Goal: Task Accomplishment & Management: Manage account settings

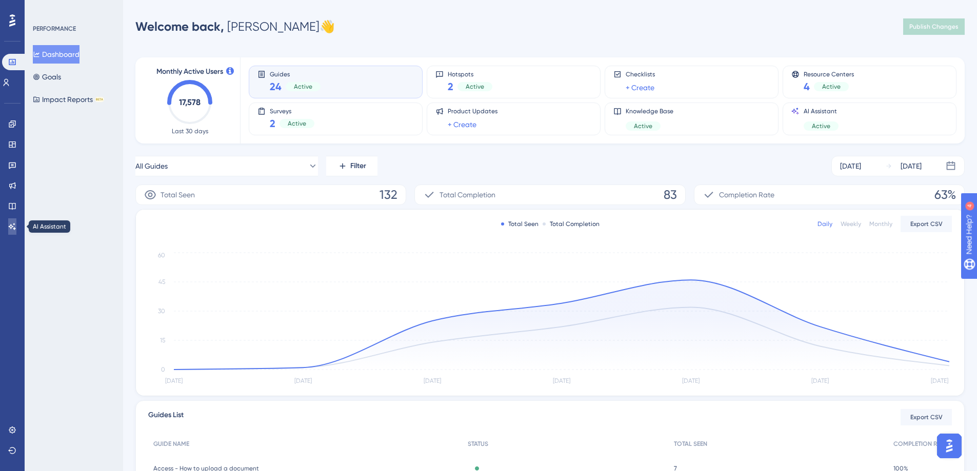
click at [16, 226] on icon at bounding box center [12, 227] width 8 height 8
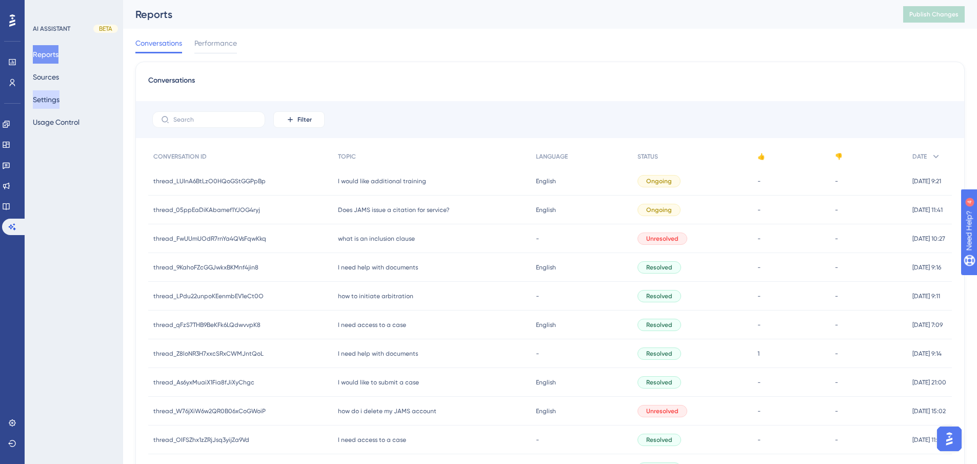
click at [57, 99] on button "Settings" at bounding box center [46, 99] width 27 height 18
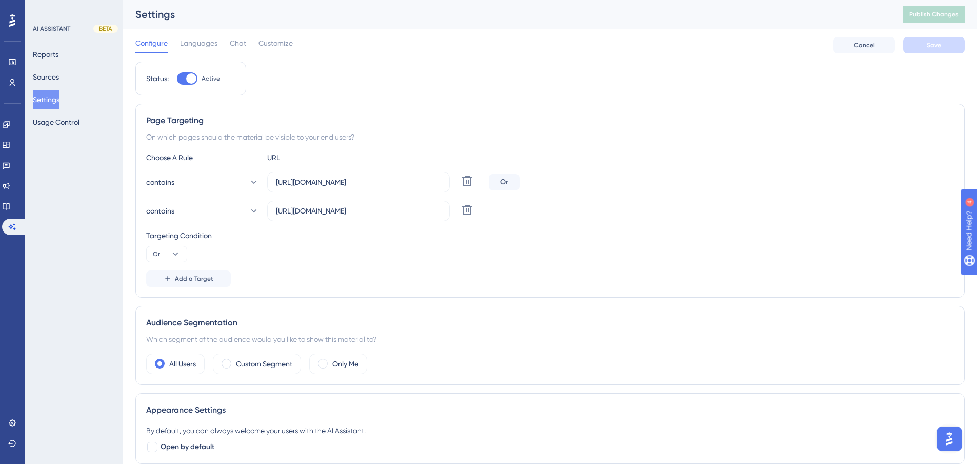
click at [272, 15] on div "Settings" at bounding box center [506, 14] width 742 height 14
click at [286, 49] on div "Customize" at bounding box center [275, 45] width 34 height 16
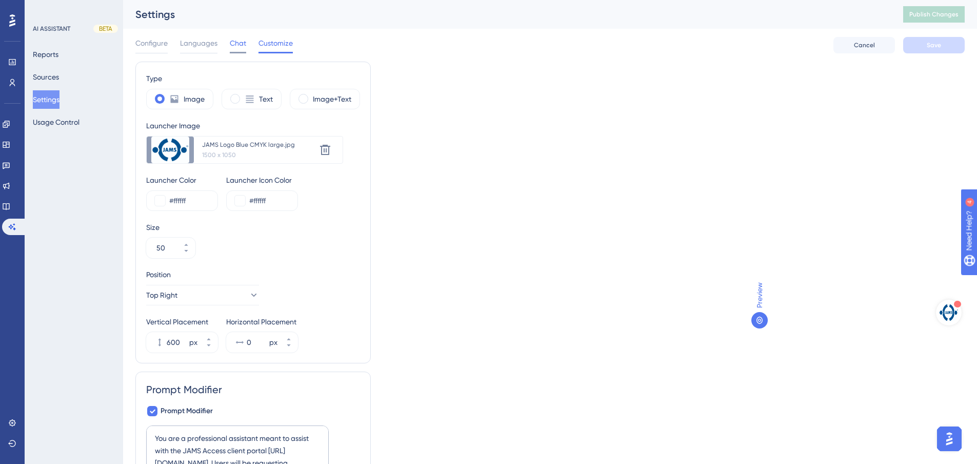
click at [231, 48] on span "Chat" at bounding box center [238, 43] width 16 height 12
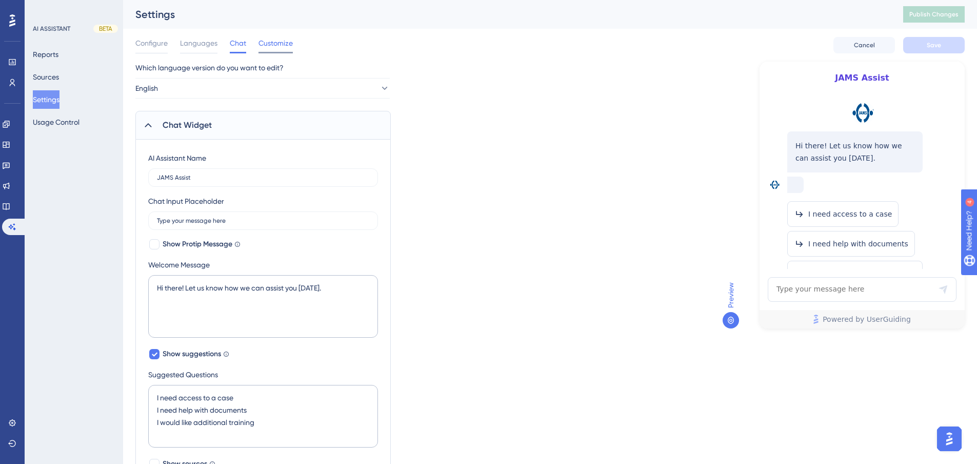
click at [259, 41] on span "Customize" at bounding box center [275, 43] width 34 height 12
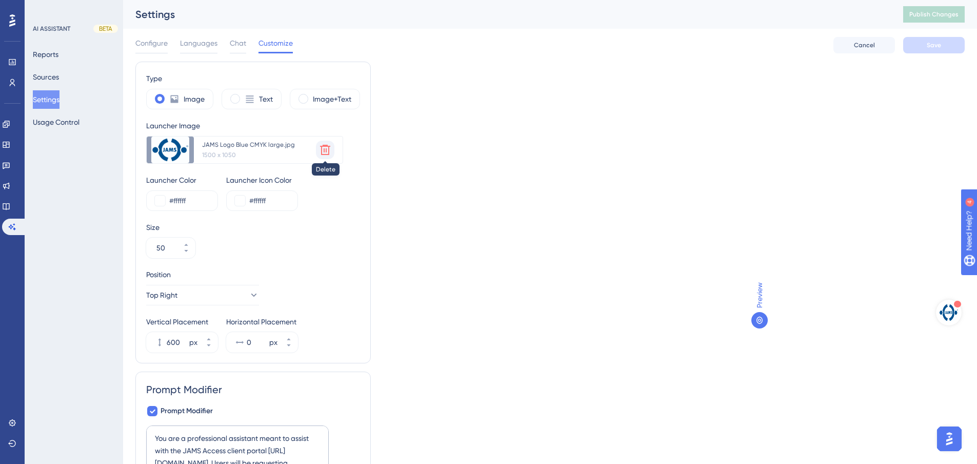
click at [324, 148] on icon at bounding box center [325, 150] width 12 height 12
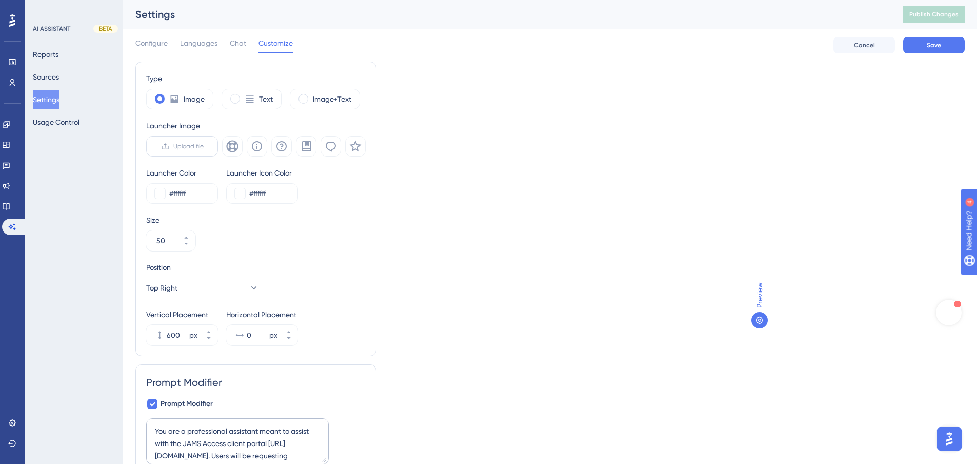
click at [182, 146] on span "Upload file" at bounding box center [188, 146] width 30 height 8
click at [204, 146] on input "Upload file" at bounding box center [204, 146] width 0 height 0
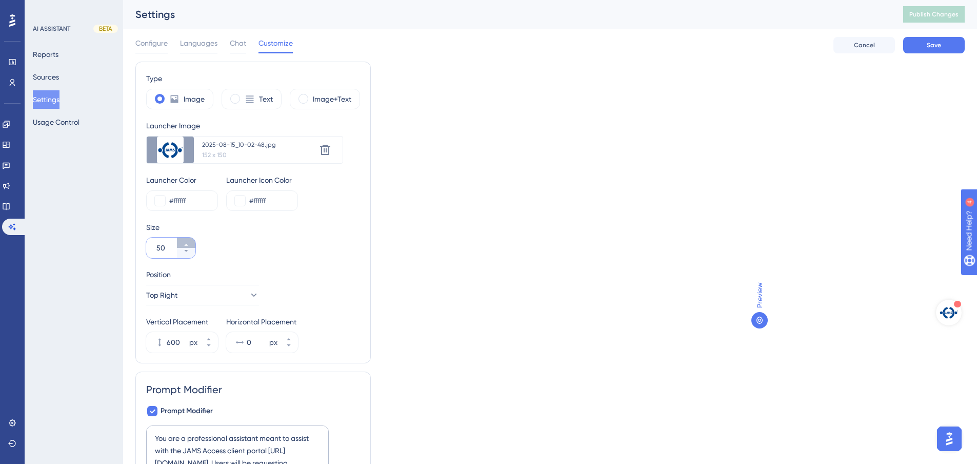
click at [183, 244] on button "50" at bounding box center [186, 242] width 18 height 10
click at [183, 243] on button "51" at bounding box center [186, 242] width 18 height 10
click at [183, 243] on button "52" at bounding box center [186, 242] width 18 height 10
click at [183, 243] on button "53" at bounding box center [186, 242] width 18 height 10
click at [183, 243] on button "54" at bounding box center [186, 242] width 18 height 10
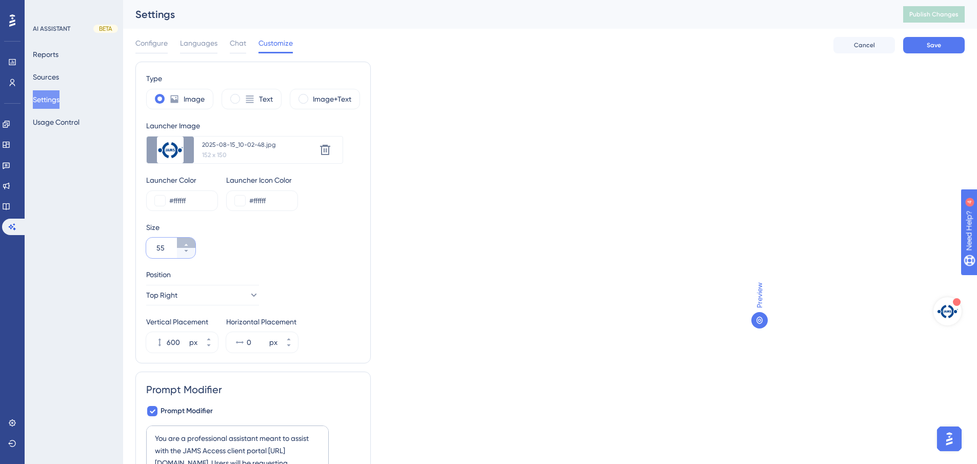
click at [183, 243] on button "55" at bounding box center [186, 242] width 18 height 10
click at [183, 243] on button "56" at bounding box center [186, 242] width 18 height 10
click at [183, 243] on button "57" at bounding box center [186, 242] width 18 height 10
click at [183, 243] on button "58" at bounding box center [186, 242] width 18 height 10
click at [183, 242] on button "59" at bounding box center [186, 242] width 18 height 10
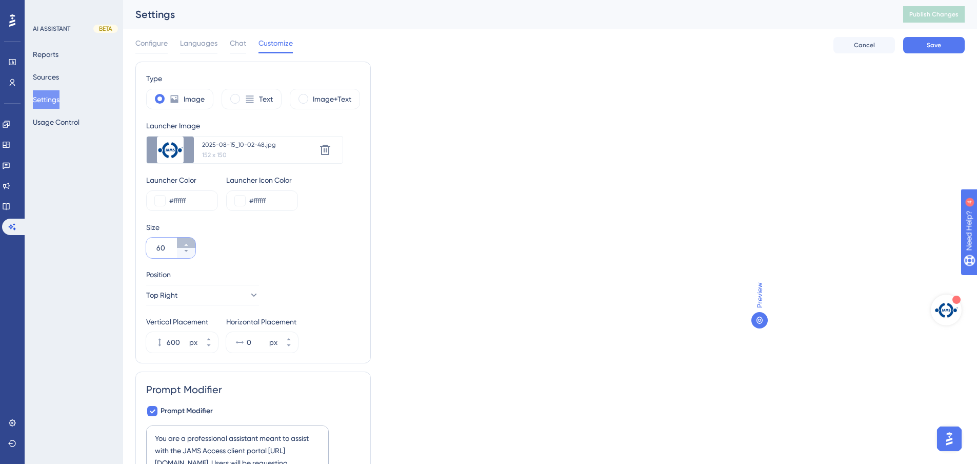
click at [183, 242] on button "60" at bounding box center [186, 242] width 18 height 10
click at [183, 242] on button "61" at bounding box center [186, 242] width 18 height 10
click at [183, 242] on button "62" at bounding box center [186, 242] width 18 height 10
click at [183, 242] on button "63" at bounding box center [186, 242] width 18 height 10
click at [183, 242] on button "64" at bounding box center [186, 242] width 18 height 10
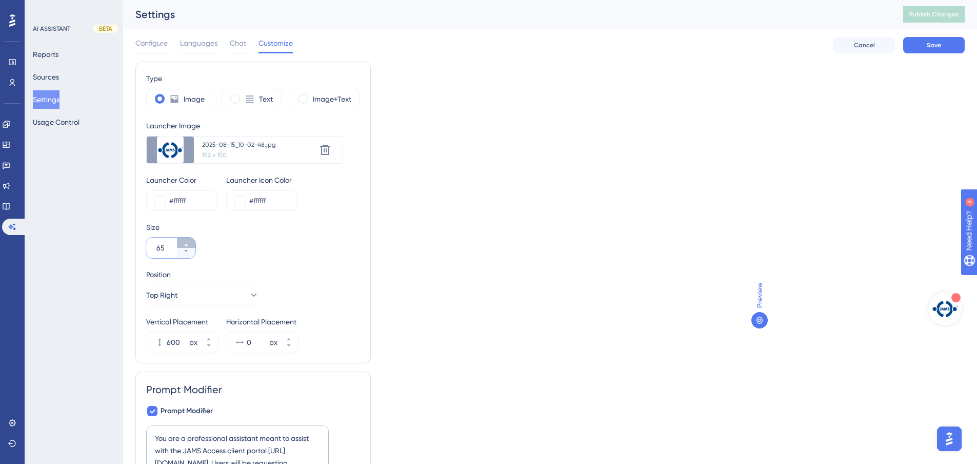
click at [183, 241] on button "65" at bounding box center [186, 242] width 18 height 10
click at [183, 241] on button "66" at bounding box center [186, 242] width 18 height 10
click at [183, 240] on button "67" at bounding box center [186, 242] width 18 height 10
click at [183, 241] on button "68" at bounding box center [186, 242] width 18 height 10
click at [183, 241] on button "69" at bounding box center [186, 242] width 18 height 10
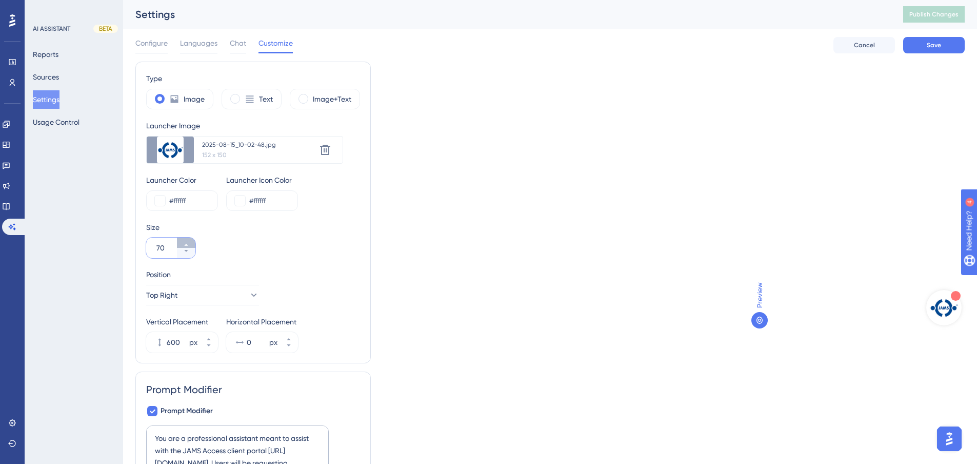
click at [183, 241] on button "70" at bounding box center [186, 242] width 18 height 10
click at [187, 241] on button "71" at bounding box center [186, 242] width 18 height 10
click at [187, 241] on button "72" at bounding box center [186, 242] width 18 height 10
click at [187, 241] on button "73" at bounding box center [186, 242] width 18 height 10
click at [187, 241] on button "74" at bounding box center [186, 242] width 18 height 10
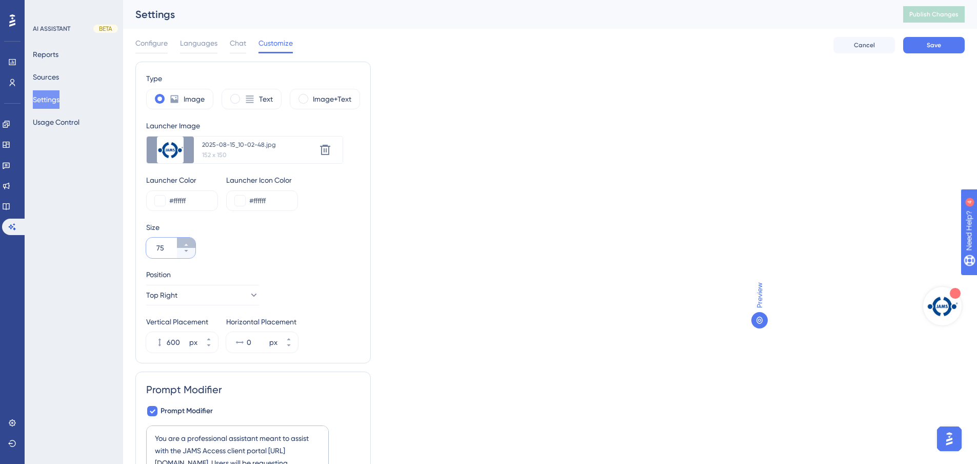
click at [187, 241] on button "75" at bounding box center [186, 242] width 18 height 10
click at [187, 254] on button "76" at bounding box center [186, 253] width 18 height 10
click at [166, 248] on input "75" at bounding box center [165, 248] width 18 height 12
click at [733, 146] on div "Type Image Text Image+Text Launcher Image Upload new image 2025-08-15_10-02-48.…" at bounding box center [549, 277] width 829 height 431
click at [317, 243] on div "Size 070" at bounding box center [253, 239] width 214 height 37
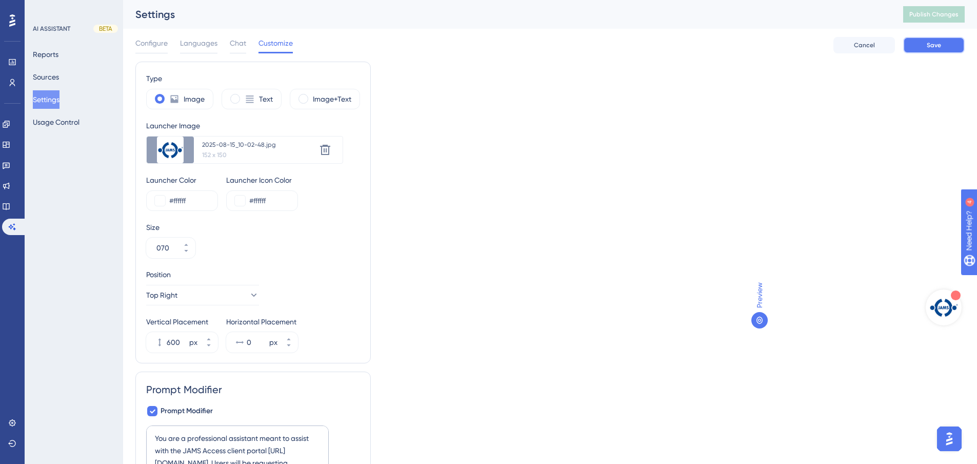
click at [926, 41] on button "Save" at bounding box center [934, 45] width 62 height 16
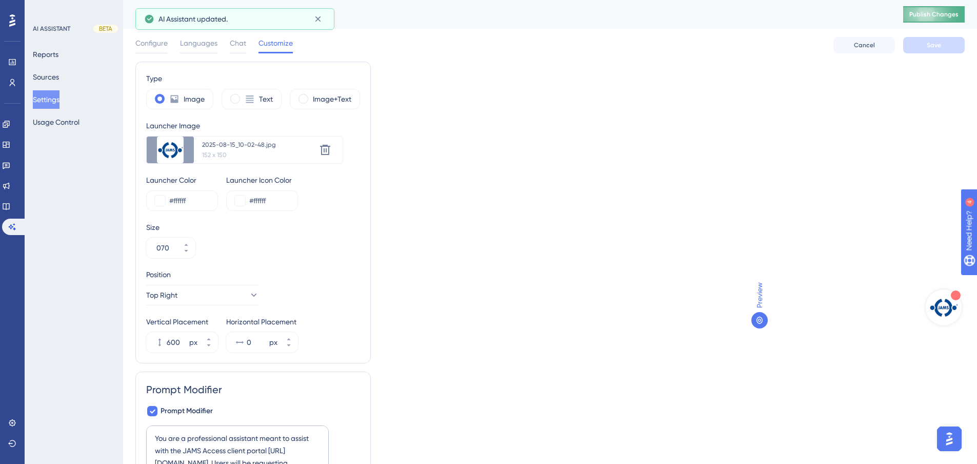
click at [928, 15] on span "Publish Changes" at bounding box center [933, 14] width 49 height 8
click at [319, 100] on label "Image+Text" at bounding box center [332, 99] width 38 height 12
type input "34"
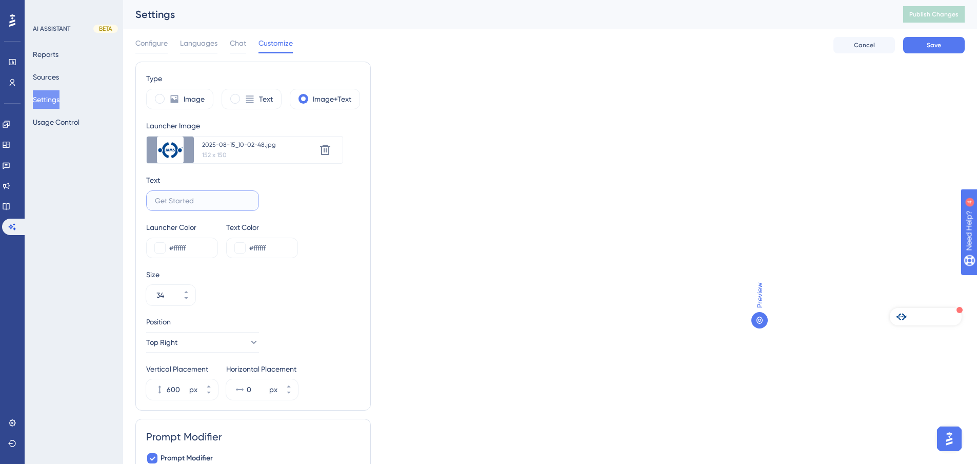
click at [184, 201] on input "text" at bounding box center [202, 200] width 95 height 11
type input "Assist"
click at [466, 161] on div "Type Image Text Image+Text Launcher Image Upload new image 2025-08-15_10-02-48.…" at bounding box center [549, 301] width 829 height 478
click at [240, 247] on button at bounding box center [240, 248] width 10 height 10
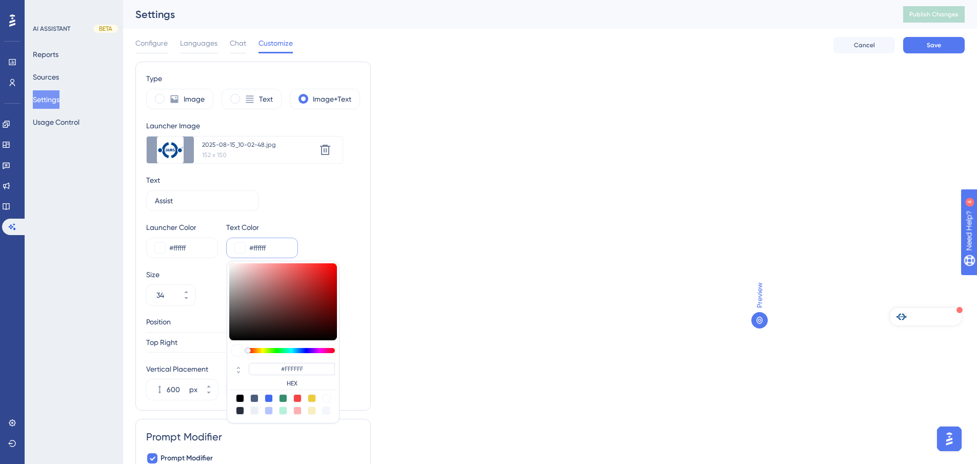
click at [238, 399] on div at bounding box center [240, 398] width 8 height 8
type input "#000000"
click at [482, 187] on div "Type Image Text Image+Text Launcher Image Upload new image 2025-08-15_10-02-48.…" at bounding box center [549, 301] width 829 height 478
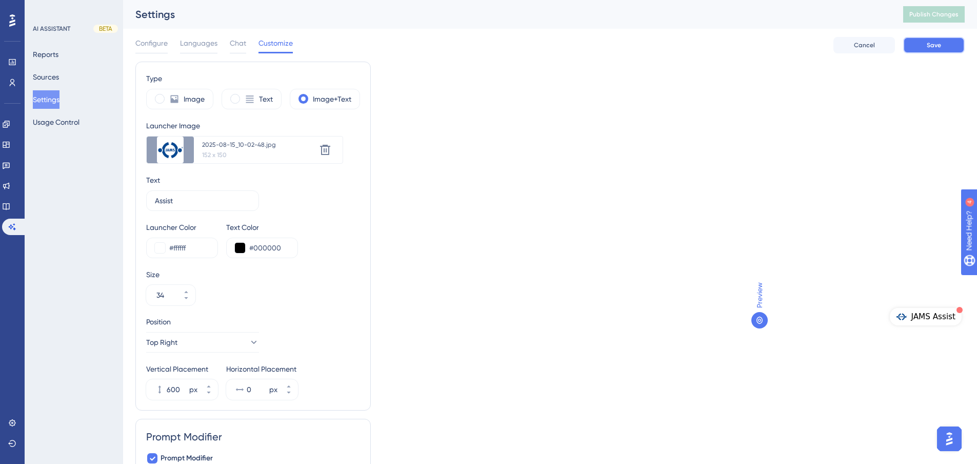
click at [942, 44] on button "Save" at bounding box center [934, 45] width 62 height 16
click at [182, 194] on label "Assist" at bounding box center [202, 200] width 113 height 21
click at [182, 195] on input "Assist" at bounding box center [202, 200] width 95 height 11
click at [155, 204] on input "Assist" at bounding box center [202, 200] width 95 height 11
click at [158, 199] on input "Assist" at bounding box center [202, 200] width 95 height 11
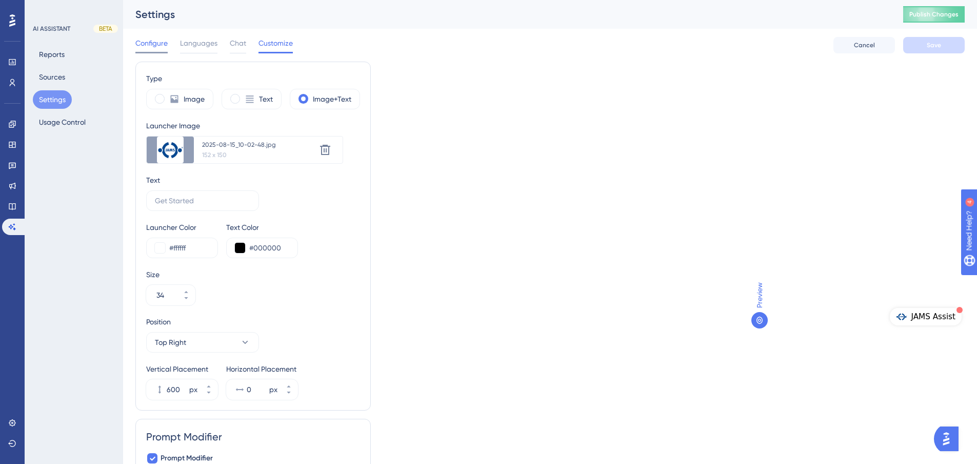
click at [155, 39] on span "Configure" at bounding box center [151, 43] width 32 height 12
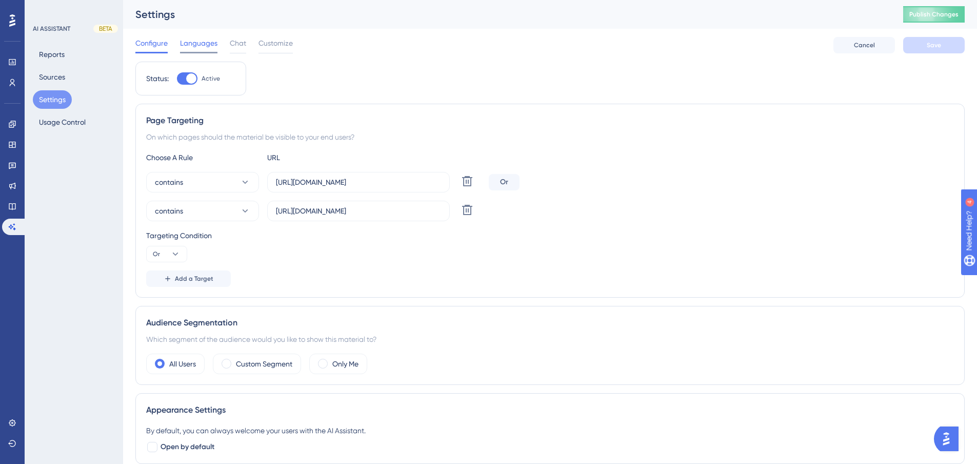
click at [214, 47] on span "Languages" at bounding box center [198, 43] width 37 height 12
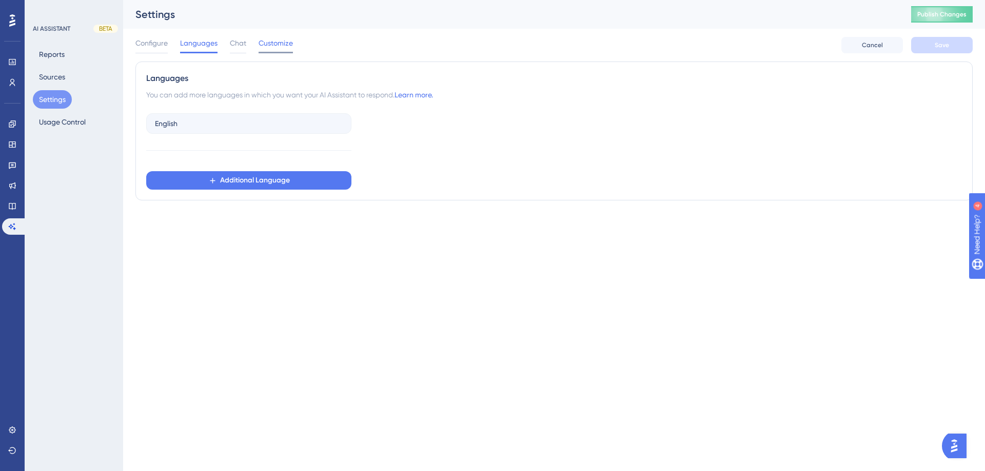
drag, startPoint x: 286, startPoint y: 42, endPoint x: 290, endPoint y: 51, distance: 10.3
click at [286, 44] on span "Customize" at bounding box center [275, 43] width 34 height 12
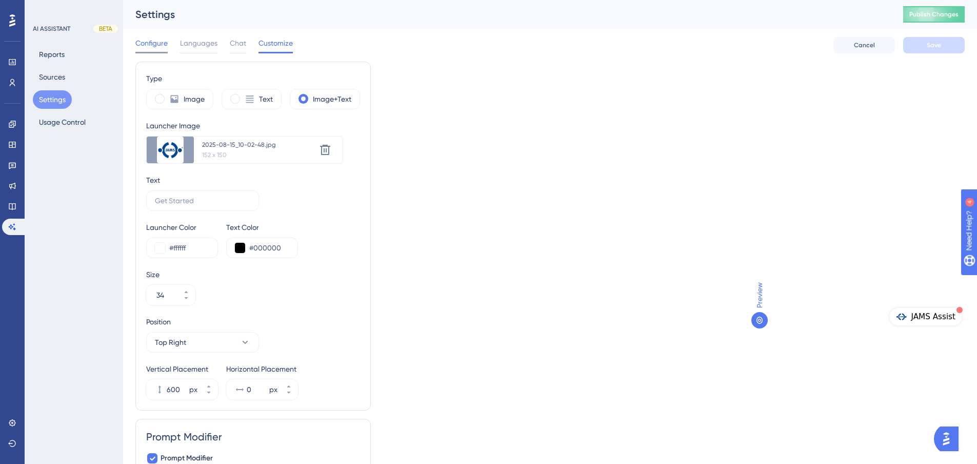
click at [153, 41] on span "Configure" at bounding box center [151, 43] width 32 height 12
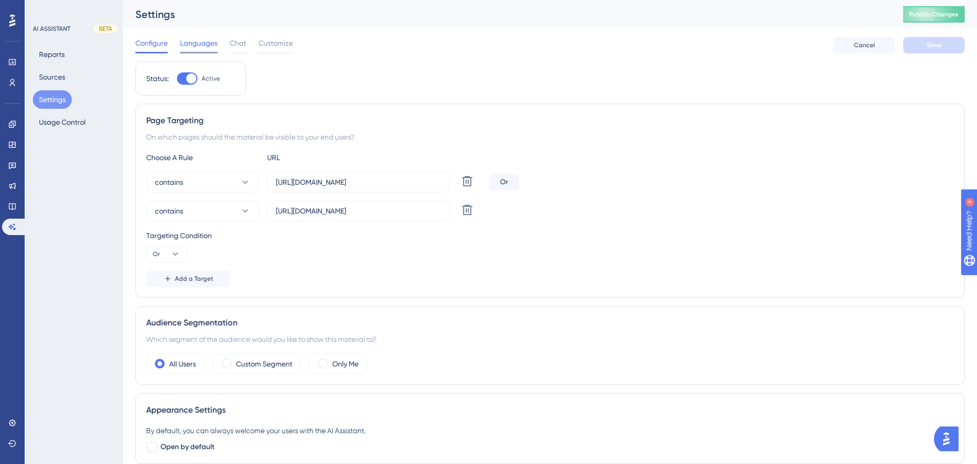
click at [206, 44] on span "Languages" at bounding box center [198, 43] width 37 height 12
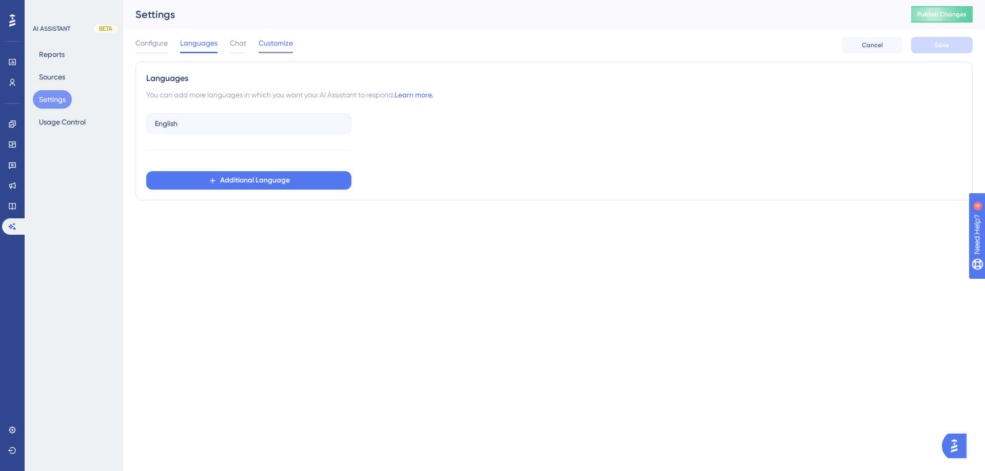
click at [287, 42] on span "Customize" at bounding box center [275, 43] width 34 height 12
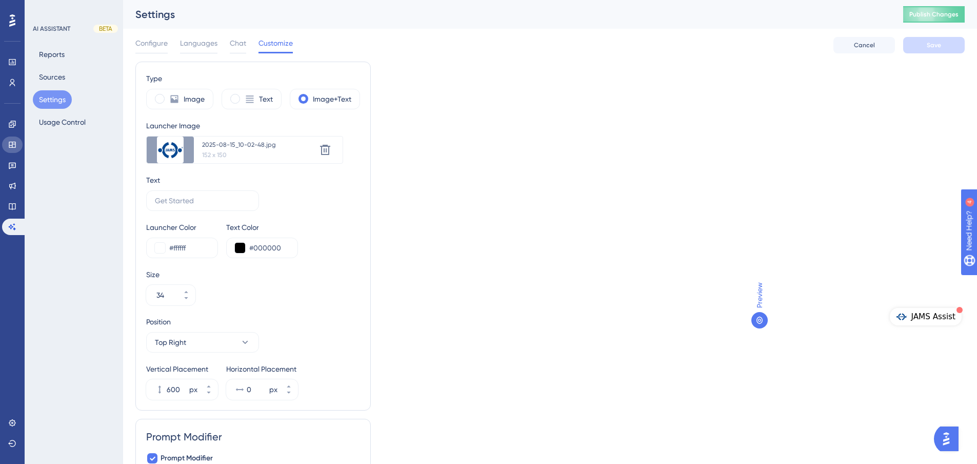
click at [14, 150] on link at bounding box center [12, 144] width 21 height 16
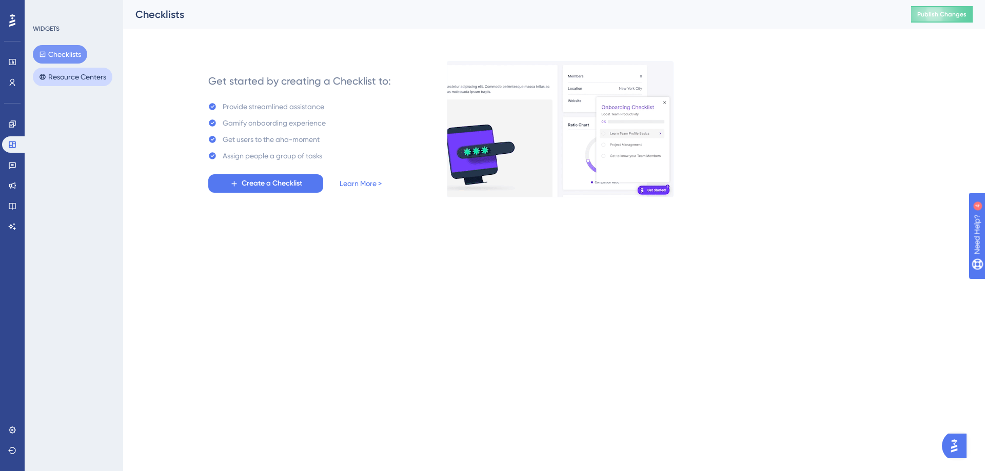
click at [83, 77] on button "Resource Centers" at bounding box center [72, 77] width 79 height 18
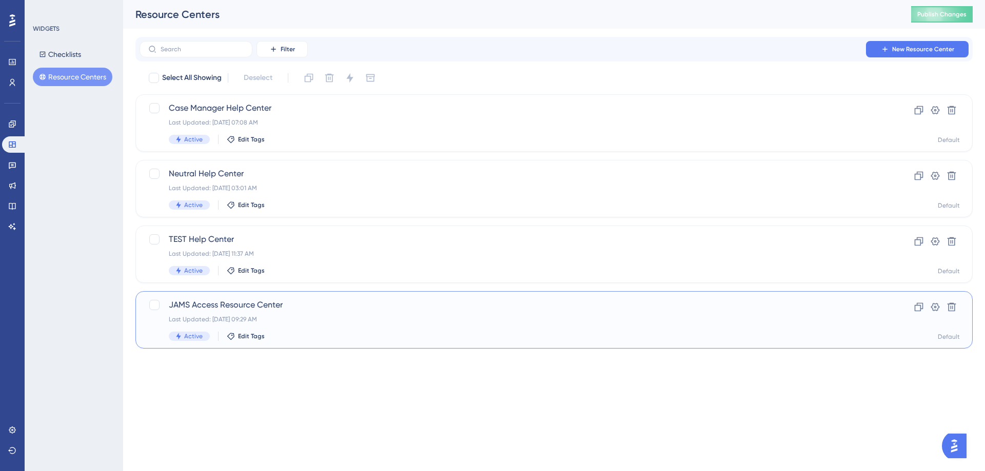
click at [285, 325] on div "JAMS Access Resource Center Last Updated: Aug 14 2025, 09:29 AM Active Edit Tags" at bounding box center [513, 320] width 688 height 42
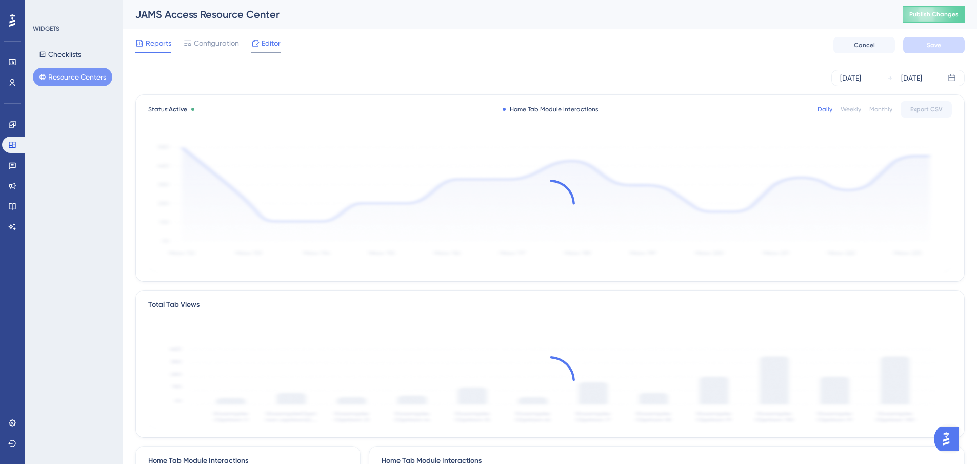
click at [280, 45] on span "Editor" at bounding box center [271, 43] width 19 height 12
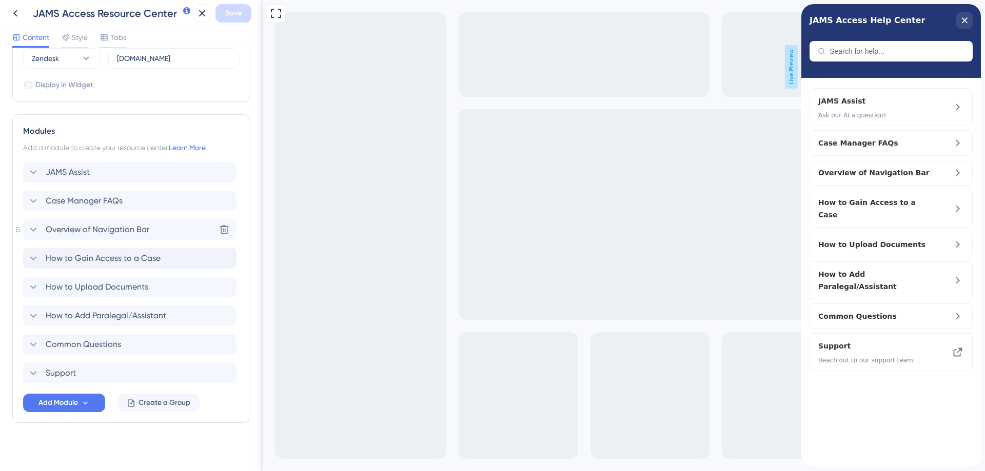
scroll to position [390, 0]
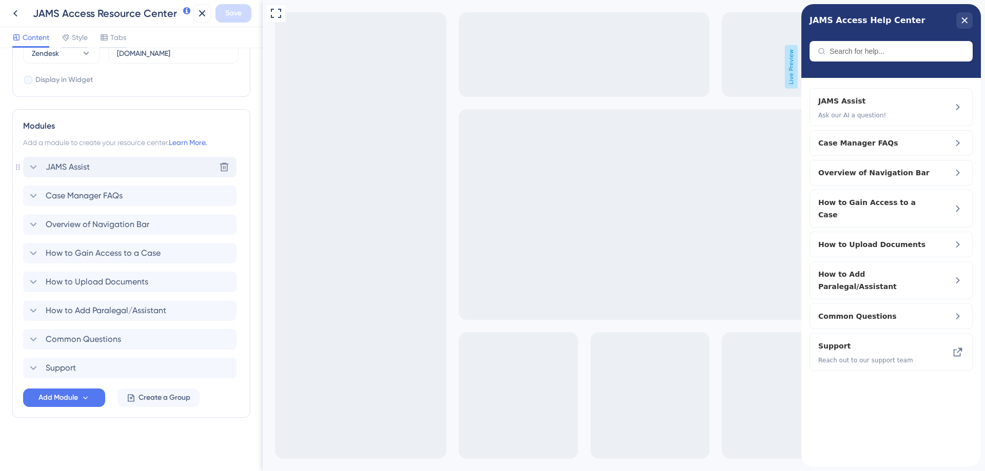
click at [37, 171] on icon at bounding box center [33, 167] width 12 height 12
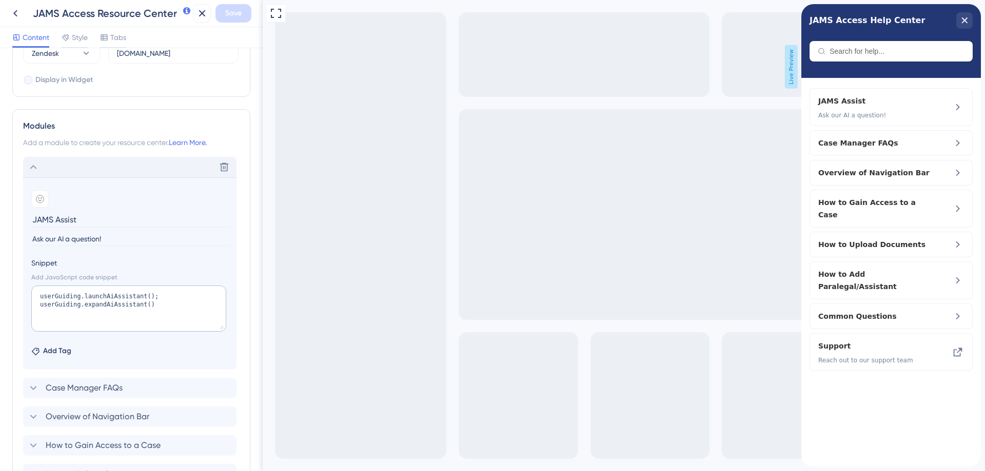
drag, startPoint x: 55, startPoint y: 218, endPoint x: 3, endPoint y: 218, distance: 52.3
click at [3, 218] on div "Resource Center Header Title JAMS Access Help Center 5 JAMS Access Help Center …" at bounding box center [131, 259] width 263 height 423
type input "Assist"
click at [235, 9] on span "Save" at bounding box center [233, 13] width 16 height 12
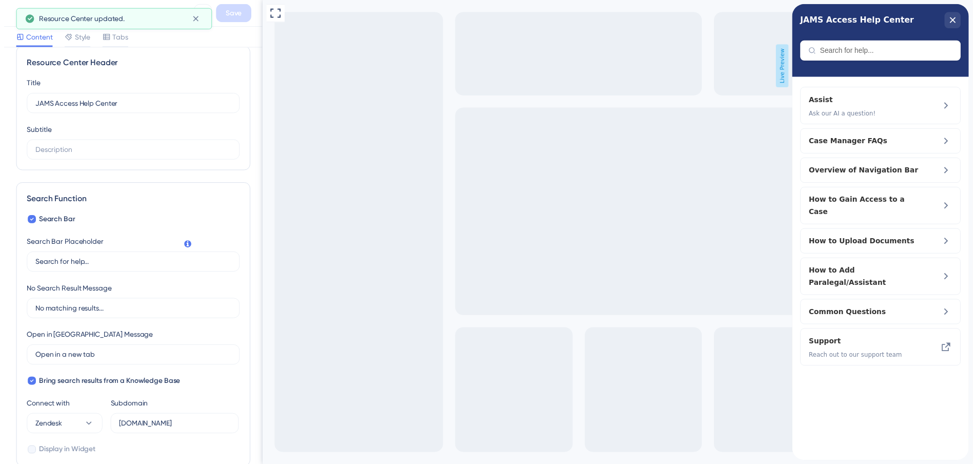
scroll to position [0, 0]
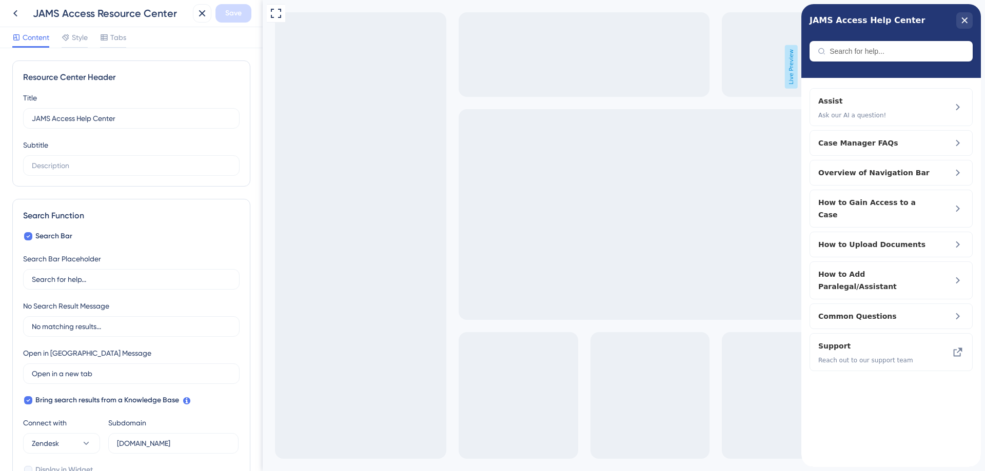
click at [193, 17] on button at bounding box center [202, 13] width 18 height 18
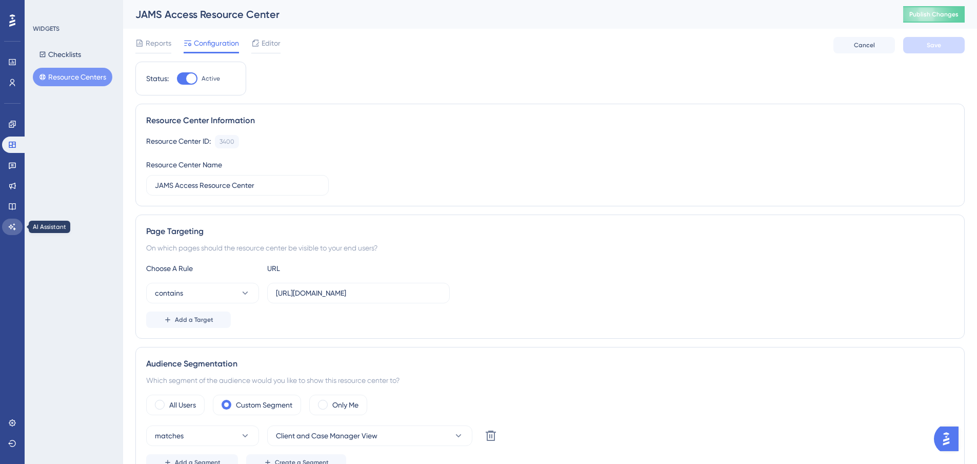
click at [7, 222] on link at bounding box center [12, 226] width 21 height 16
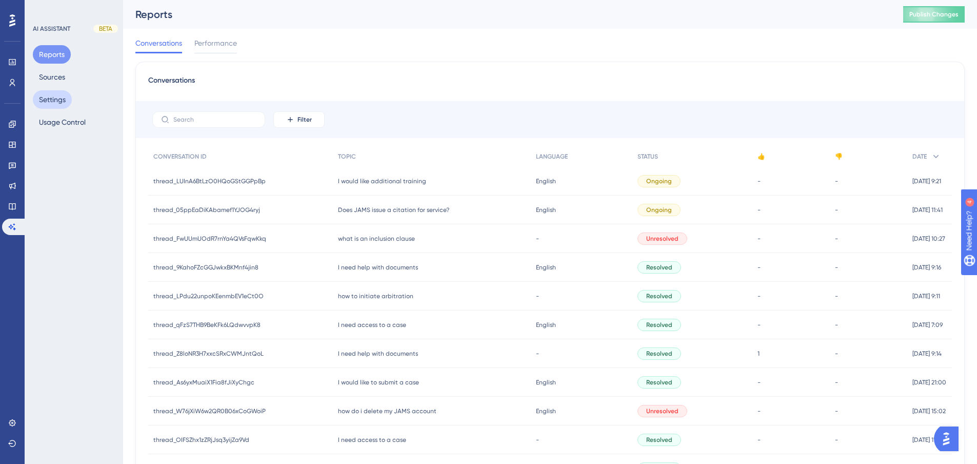
click at [52, 103] on button "Settings" at bounding box center [52, 99] width 39 height 18
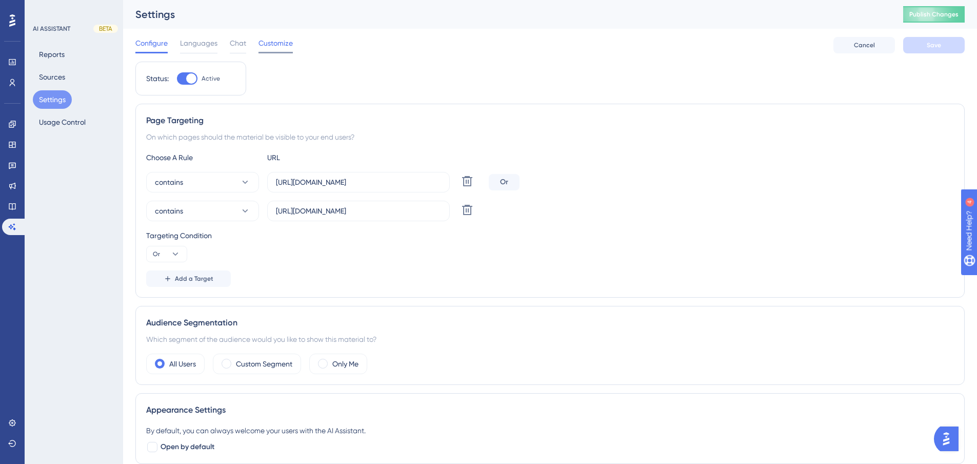
click at [300, 47] on div "Configure Languages Chat Customize Cancel Save" at bounding box center [549, 45] width 829 height 33
click at [280, 43] on span "Customize" at bounding box center [275, 43] width 34 height 12
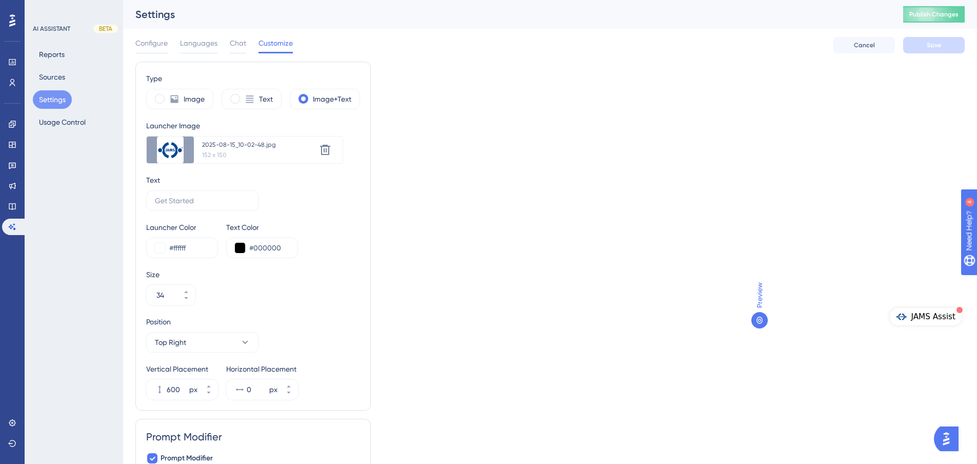
click at [422, 225] on div "Type Image Text Image+Text Launcher Image Upload new image 2025-08-15_10-02-48.…" at bounding box center [549, 301] width 829 height 478
click at [193, 201] on input "text" at bounding box center [202, 200] width 95 height 11
type input "Assist"
click at [689, 113] on div "Type Image Text Image+Text Launcher Image Upload new image 2025-08-15_10-02-48.…" at bounding box center [549, 301] width 829 height 478
click at [342, 180] on div "Text Assist" at bounding box center [253, 192] width 214 height 37
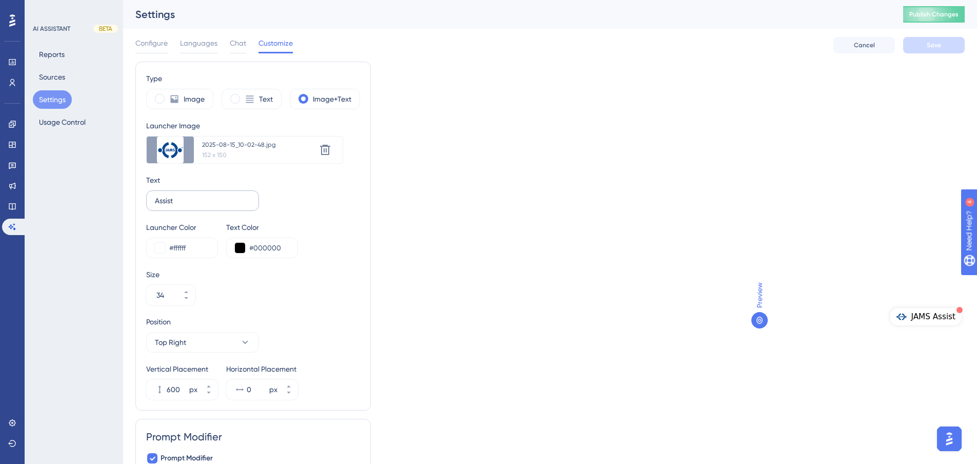
click at [232, 206] on label "Assist" at bounding box center [202, 200] width 113 height 21
click at [232, 206] on input "Assist" at bounding box center [202, 200] width 95 height 11
click at [12, 145] on icon at bounding box center [12, 145] width 7 height 6
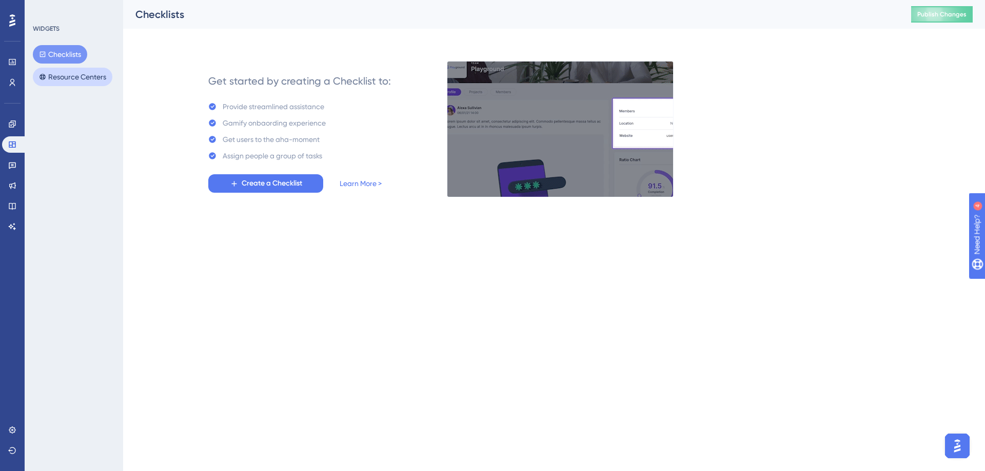
click at [76, 75] on button "Resource Centers" at bounding box center [72, 77] width 79 height 18
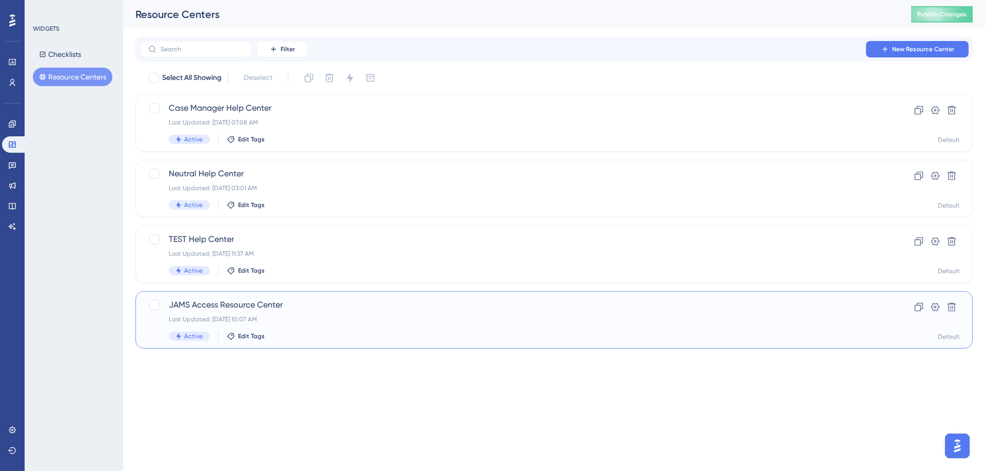
click at [230, 310] on span "JAMS Access Resource Center" at bounding box center [513, 305] width 688 height 12
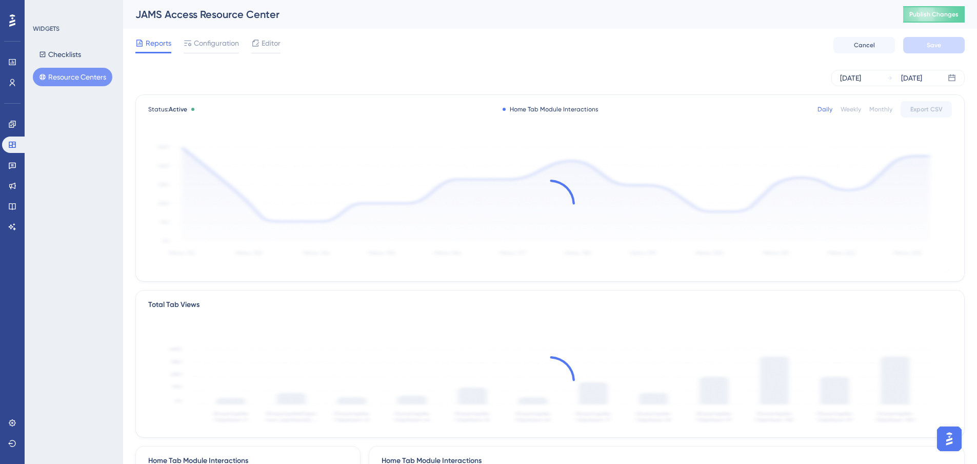
click at [272, 42] on span "Editor" at bounding box center [271, 43] width 19 height 12
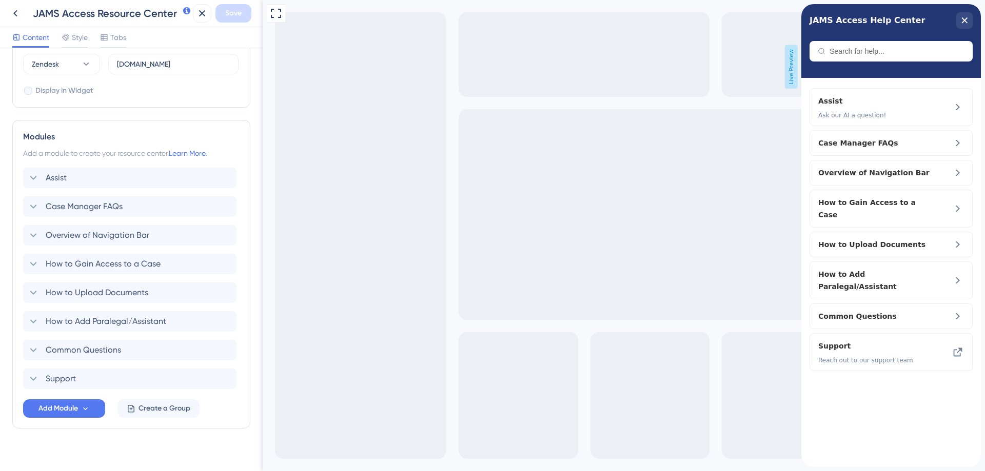
scroll to position [390, 0]
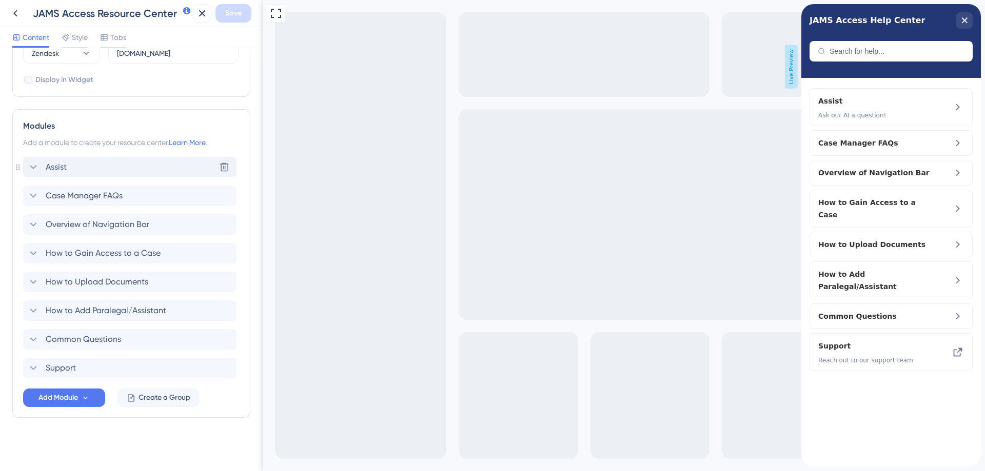
click at [69, 165] on div "Assist Delete" at bounding box center [129, 167] width 213 height 21
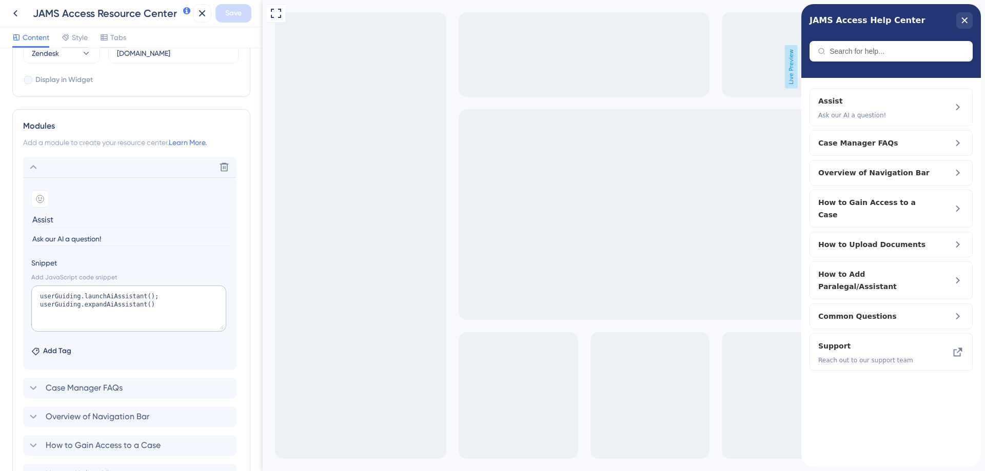
click at [57, 225] on input "Assist" at bounding box center [130, 220] width 199 height 16
click at [33, 220] on input "Assist" at bounding box center [130, 220] width 199 height 16
type input "JAMS Assist"
click at [246, 15] on button "Save" at bounding box center [233, 13] width 36 height 18
drag, startPoint x: 194, startPoint y: 13, endPoint x: 230, endPoint y: 60, distance: 59.0
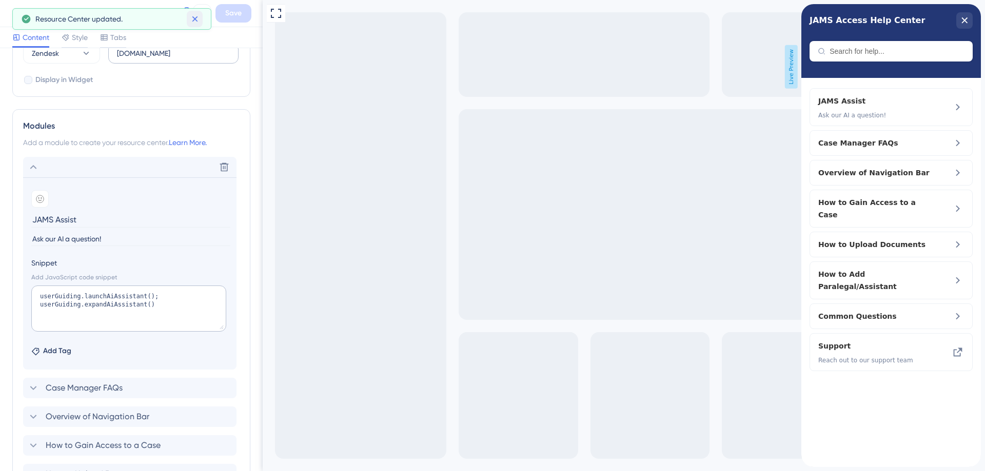
click at [194, 14] on button at bounding box center [195, 19] width 16 height 16
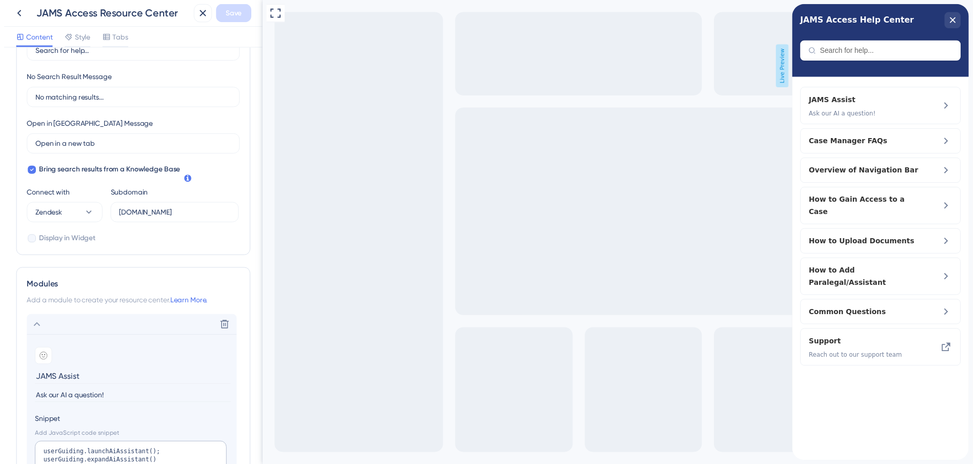
scroll to position [220, 0]
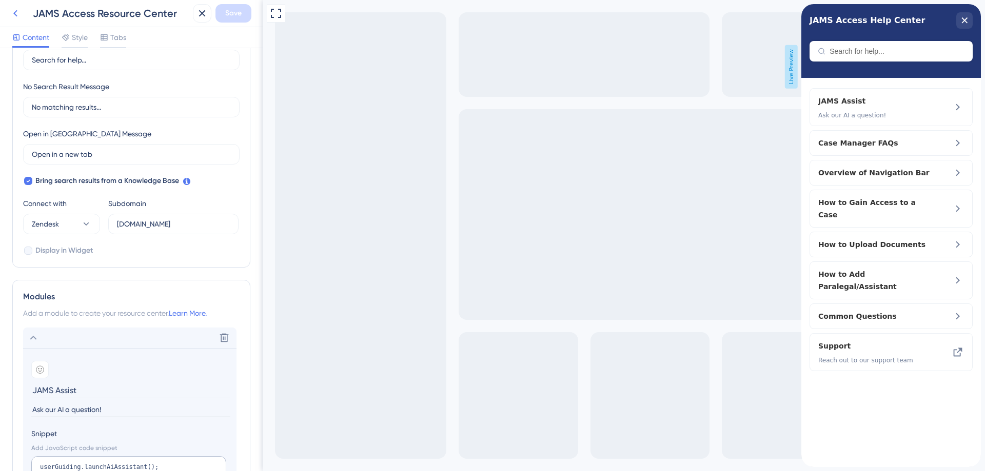
click at [10, 10] on icon at bounding box center [15, 13] width 12 height 12
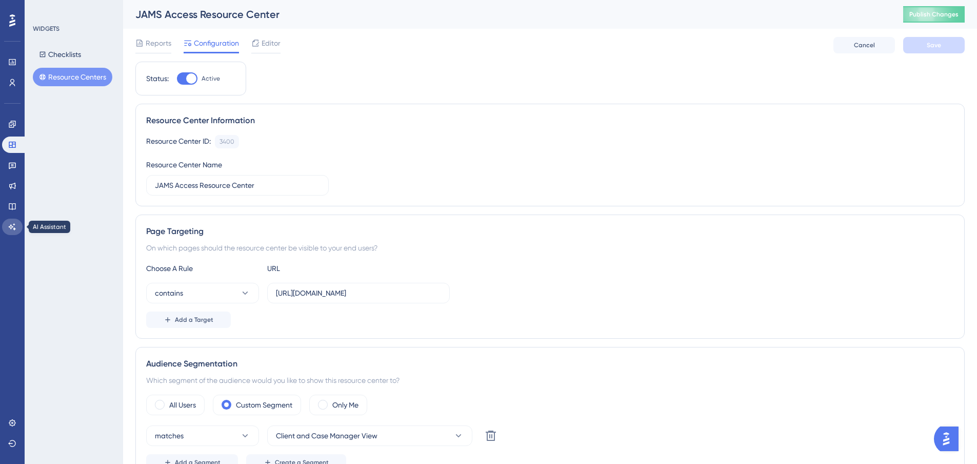
click at [8, 225] on link at bounding box center [12, 226] width 21 height 16
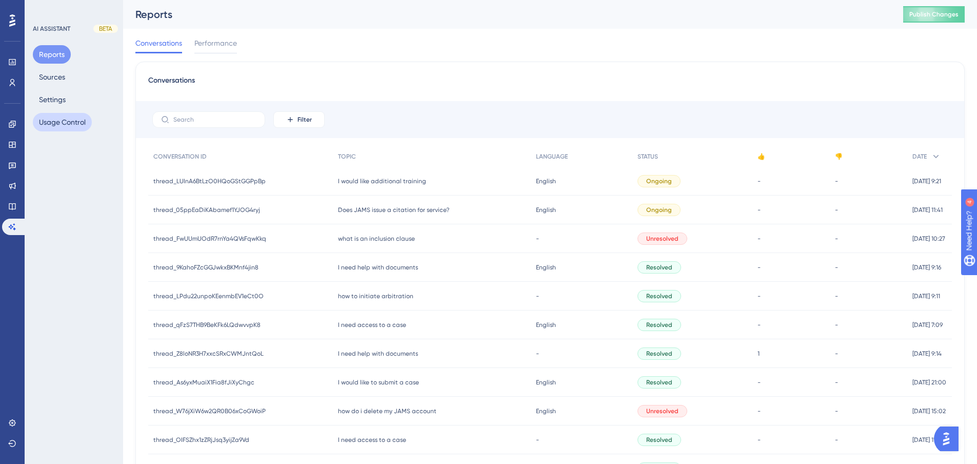
click at [58, 124] on button "Usage Control" at bounding box center [62, 122] width 59 height 18
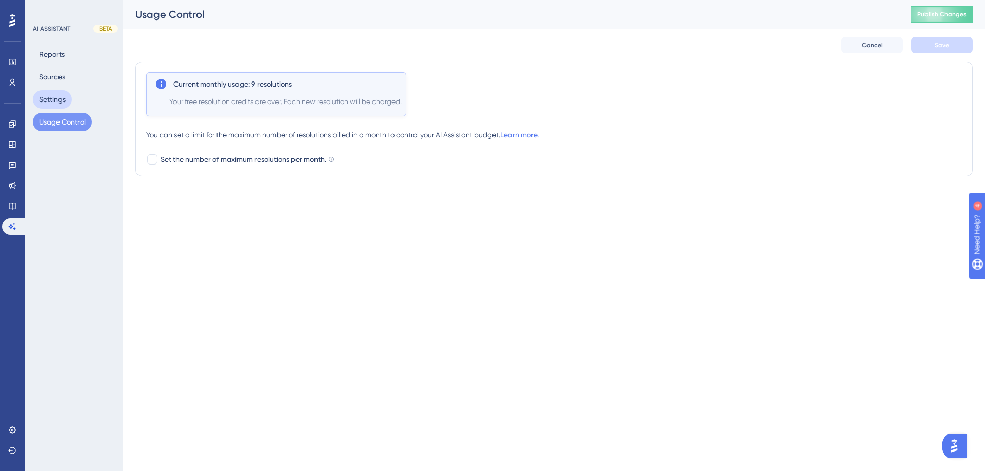
click at [54, 95] on button "Settings" at bounding box center [52, 99] width 39 height 18
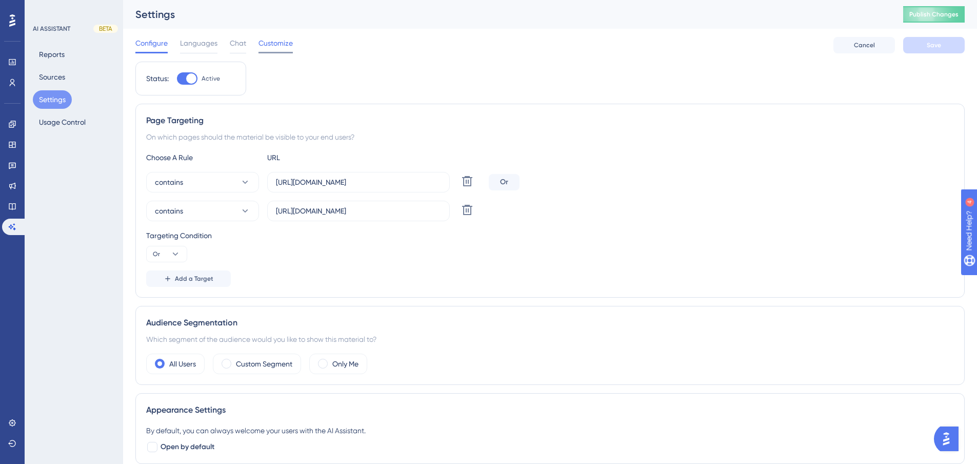
click at [280, 41] on span "Customize" at bounding box center [275, 43] width 34 height 12
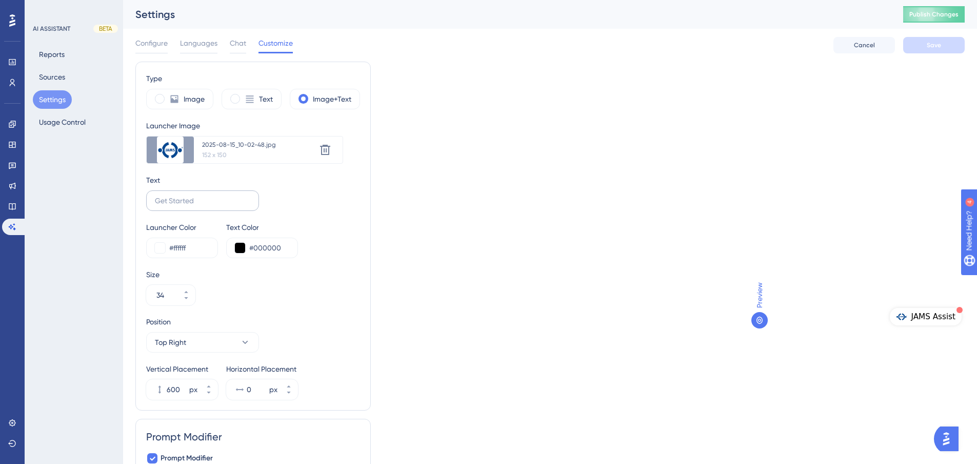
click at [179, 194] on label at bounding box center [202, 200] width 113 height 21
click at [179, 195] on input "text" at bounding box center [202, 200] width 95 height 11
click at [171, 196] on input "text" at bounding box center [202, 200] width 95 height 11
type input "Assist"
drag, startPoint x: 496, startPoint y: 172, endPoint x: 481, endPoint y: 170, distance: 15.0
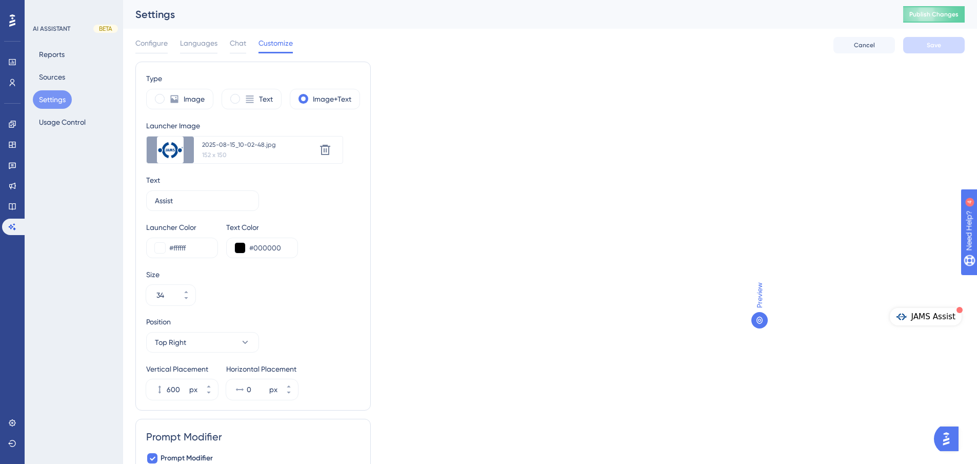
click at [496, 170] on div "Type Image Text Image+Text Launcher Image Upload new image 2025-08-15_10-02-48.…" at bounding box center [549, 301] width 829 height 478
click at [938, 17] on button "Publish Changes" at bounding box center [934, 14] width 62 height 16
drag, startPoint x: 634, startPoint y: 168, endPoint x: 825, endPoint y: 149, distance: 191.2
click at [634, 168] on div "Type Image Text Image+Text Launcher Image Upload new image 2025-08-15_10-02-48.…" at bounding box center [549, 301] width 829 height 478
click at [158, 95] on span at bounding box center [160, 99] width 10 height 10
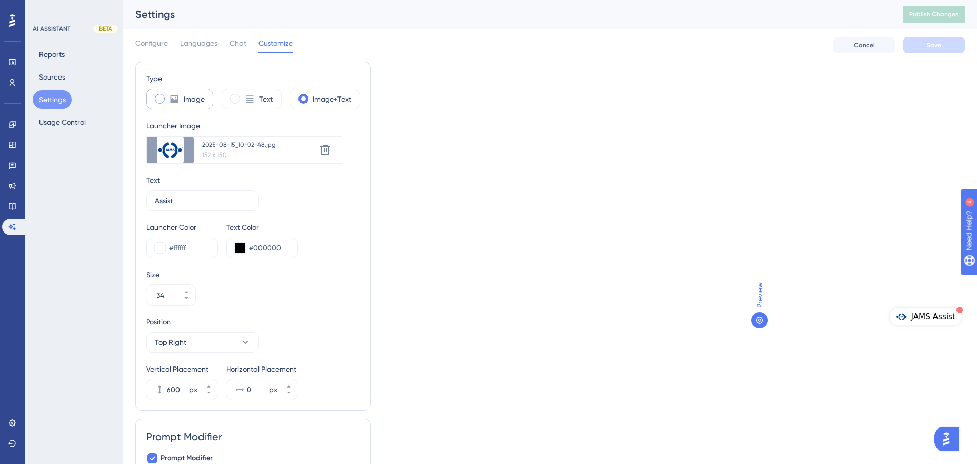
click at [168, 95] on input "radio" at bounding box center [168, 95] width 0 height 0
type input "70"
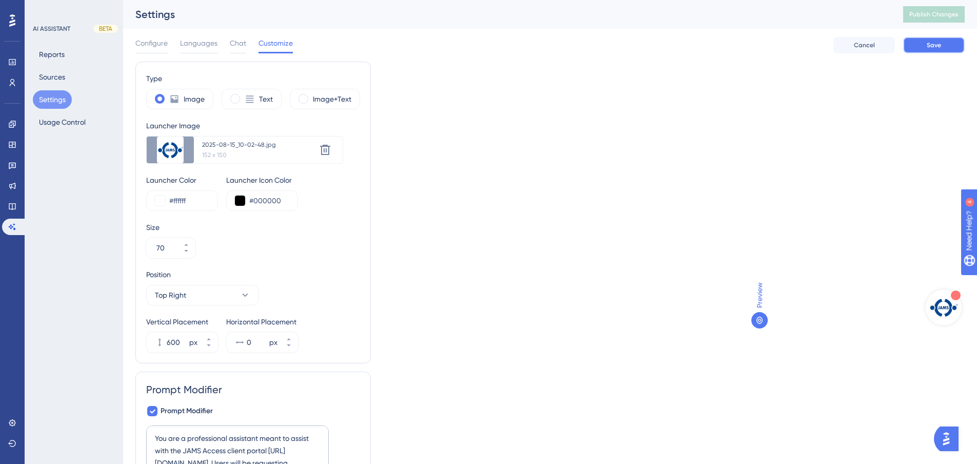
click at [932, 44] on span "Save" at bounding box center [934, 45] width 14 height 8
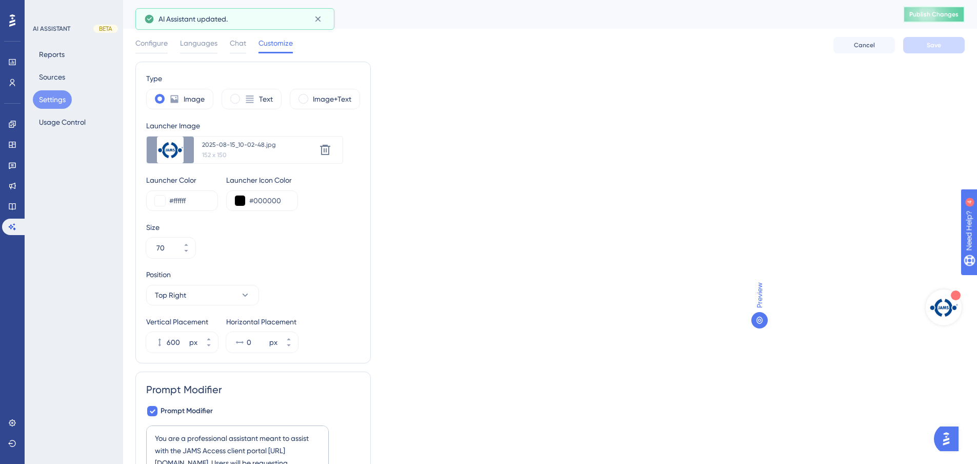
click at [954, 16] on span "Publish Changes" at bounding box center [933, 14] width 49 height 8
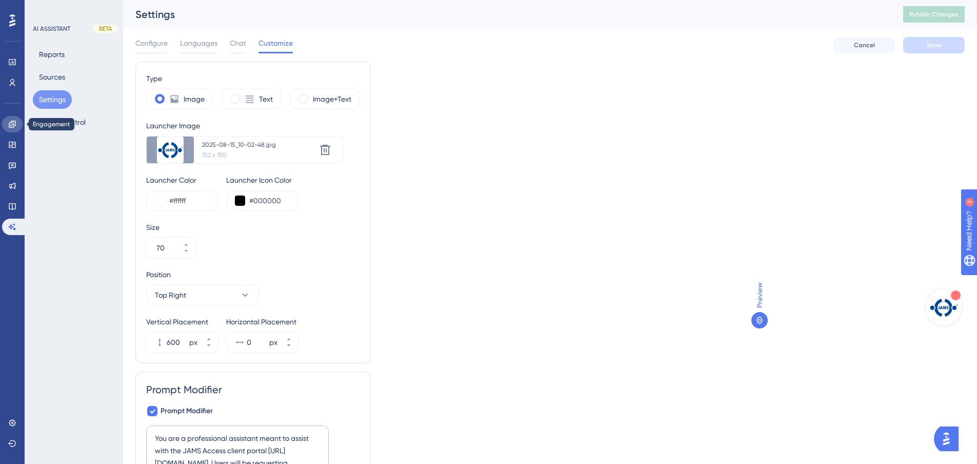
click at [17, 124] on link at bounding box center [12, 124] width 21 height 16
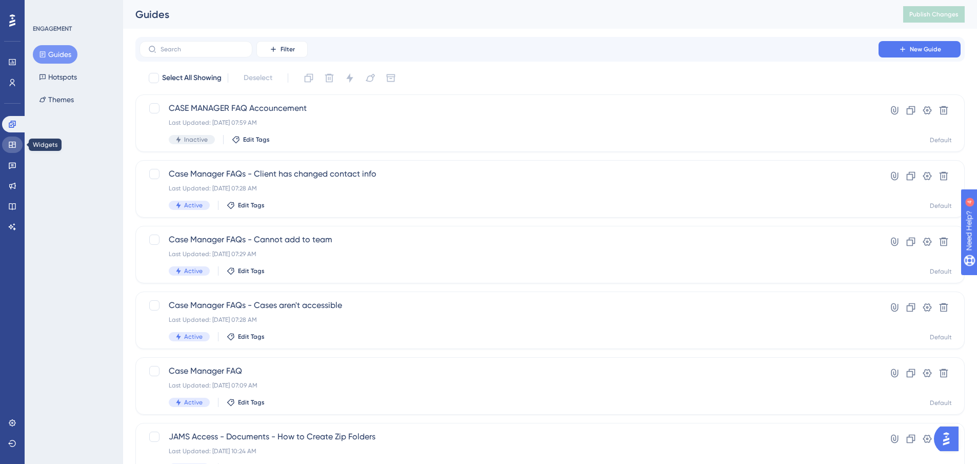
click at [9, 150] on link at bounding box center [12, 144] width 21 height 16
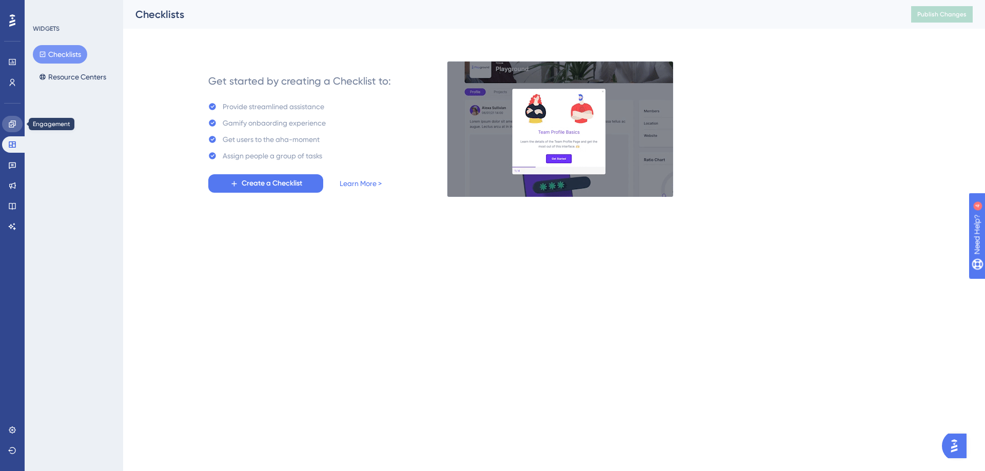
click at [16, 123] on link at bounding box center [12, 124] width 21 height 16
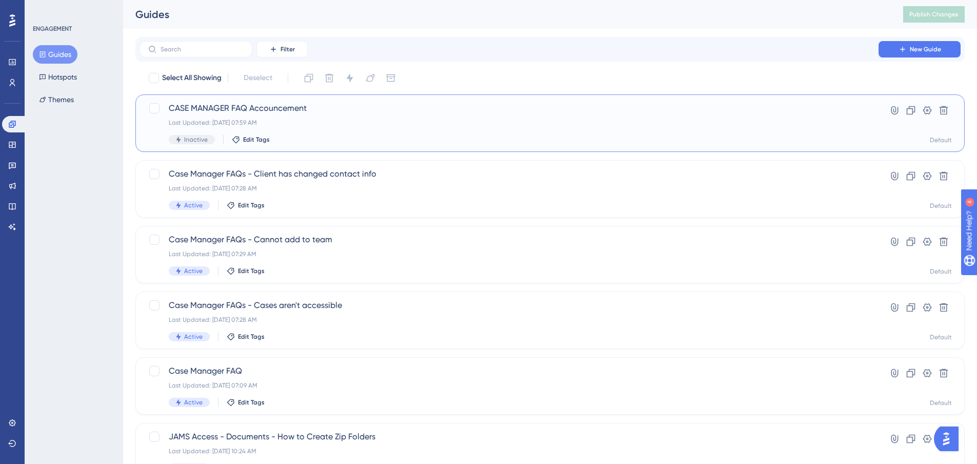
click at [288, 118] on div "Last Updated: [DATE] 07:59 AM" at bounding box center [509, 122] width 681 height 8
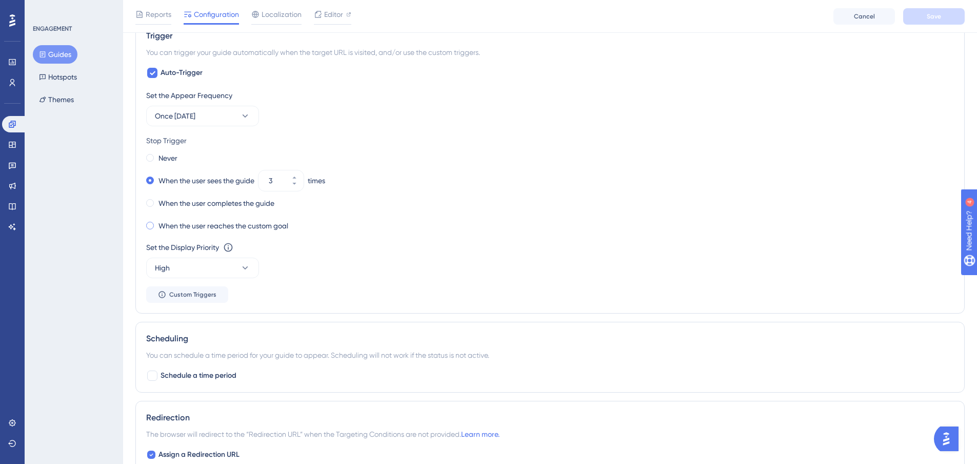
scroll to position [513, 0]
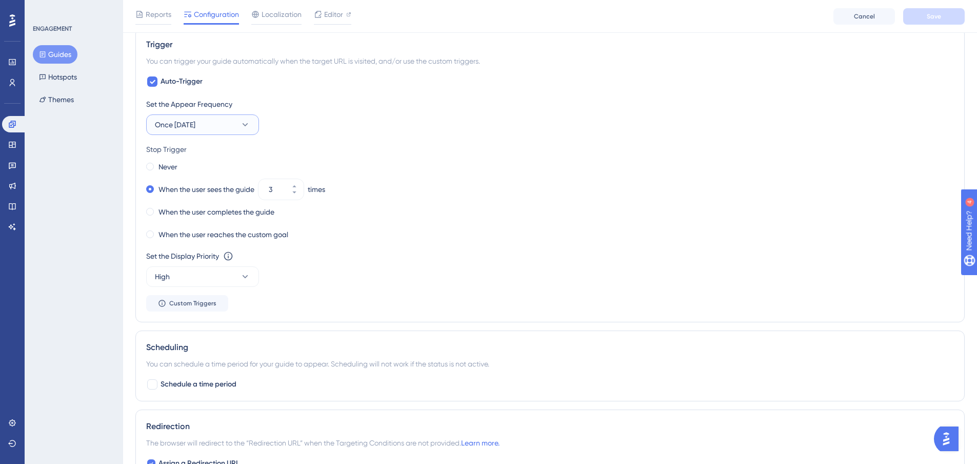
click at [226, 129] on button "Once [DATE]" at bounding box center [202, 124] width 113 height 21
click at [469, 145] on div "Stop Trigger" at bounding box center [550, 149] width 808 height 12
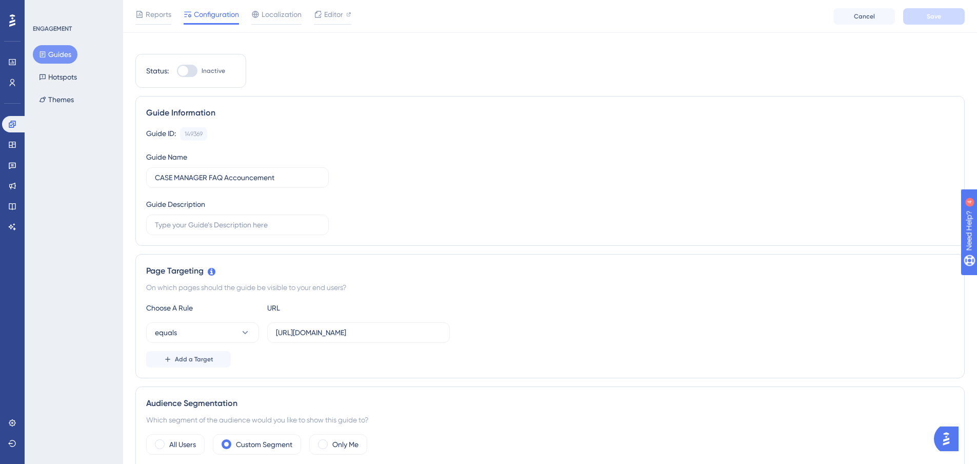
scroll to position [0, 0]
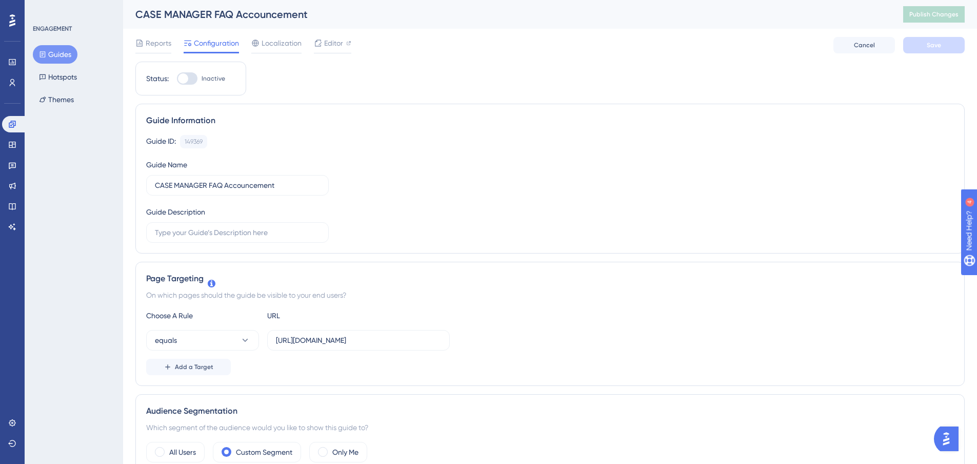
click at [189, 74] on div at bounding box center [187, 78] width 21 height 12
click at [177, 78] on input "Inactive" at bounding box center [176, 78] width 1 height 1
checkbox input "true"
click at [942, 48] on button "Save" at bounding box center [934, 45] width 62 height 16
click at [937, 14] on span "Publish Changes" at bounding box center [933, 14] width 49 height 8
